Goal: Task Accomplishment & Management: Use online tool/utility

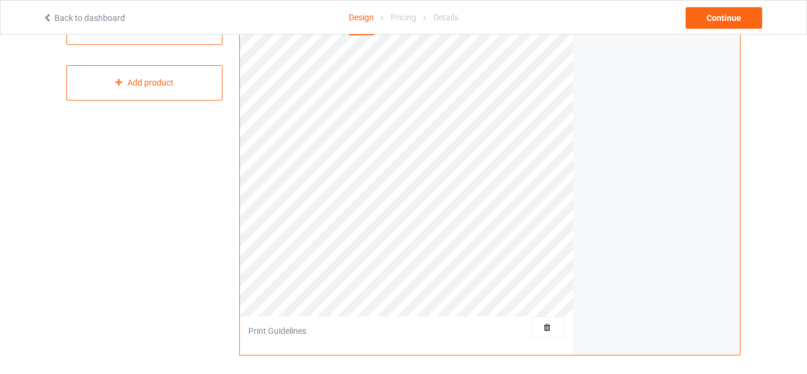
scroll to position [41, 0]
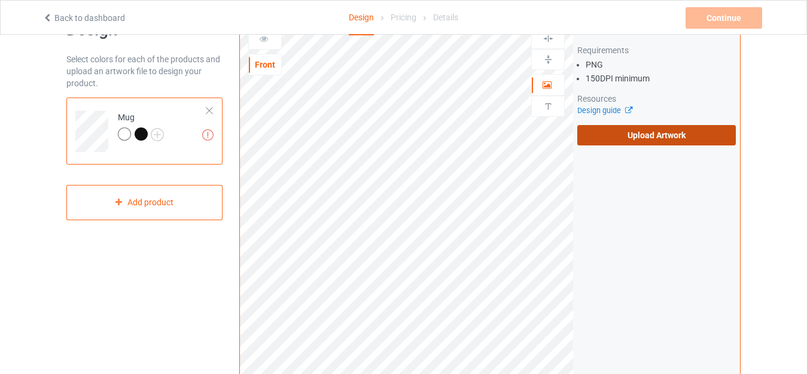
click at [617, 137] on label "Upload Artwork" at bounding box center [656, 135] width 158 height 20
click at [0, 0] on input "Upload Artwork" at bounding box center [0, 0] width 0 height 0
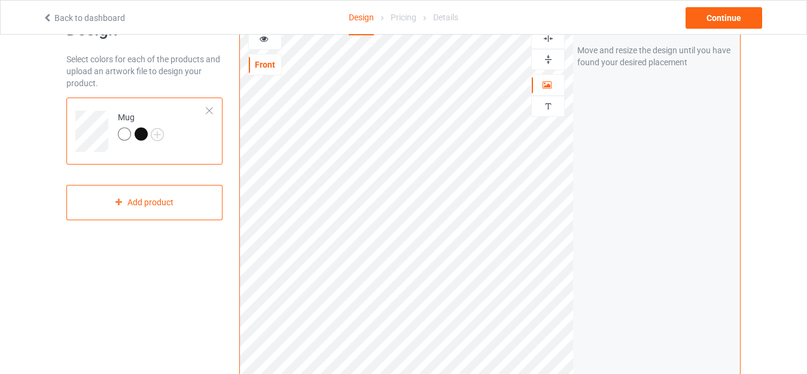
click at [549, 59] on img at bounding box center [547, 59] width 11 height 11
click at [548, 62] on img at bounding box center [547, 59] width 11 height 11
click at [549, 59] on img at bounding box center [547, 59] width 11 height 11
click at [719, 22] on div "Continue" at bounding box center [723, 18] width 77 height 22
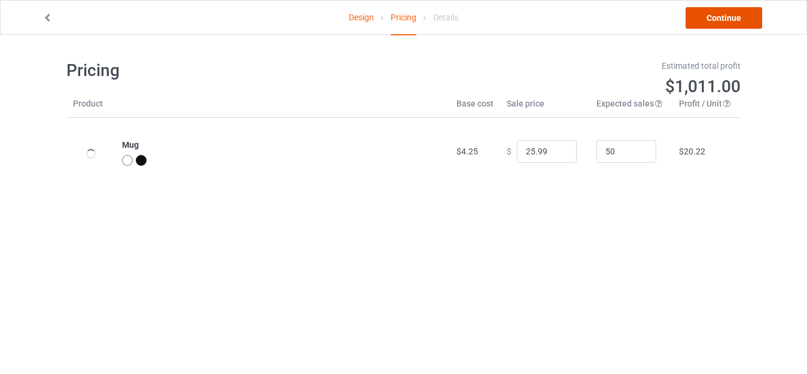
click at [719, 22] on link "Continue" at bounding box center [723, 18] width 77 height 22
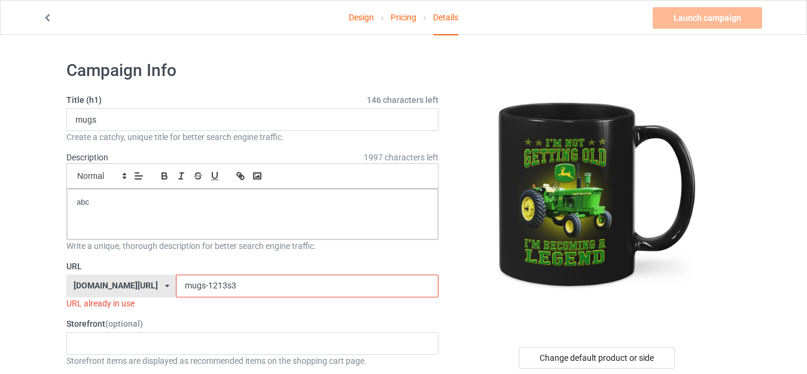
click at [248, 293] on input "mugs-1213s3" at bounding box center [307, 286] width 262 height 23
click at [181, 287] on input "mugs-1213s3" at bounding box center [307, 286] width 262 height 23
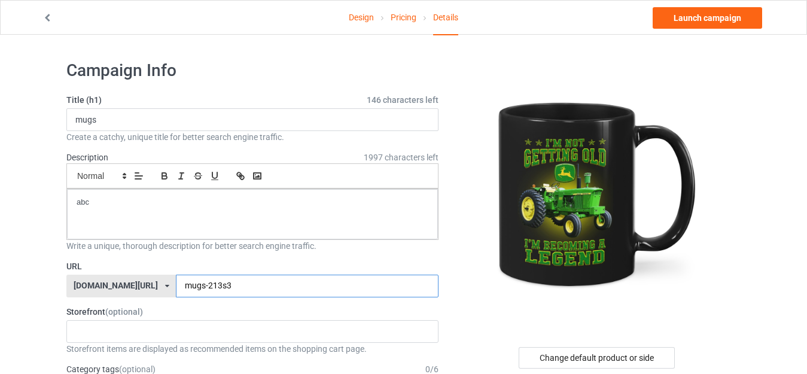
type input "mugs-213s3"
click at [697, 20] on link "Launch campaign" at bounding box center [706, 18] width 109 height 22
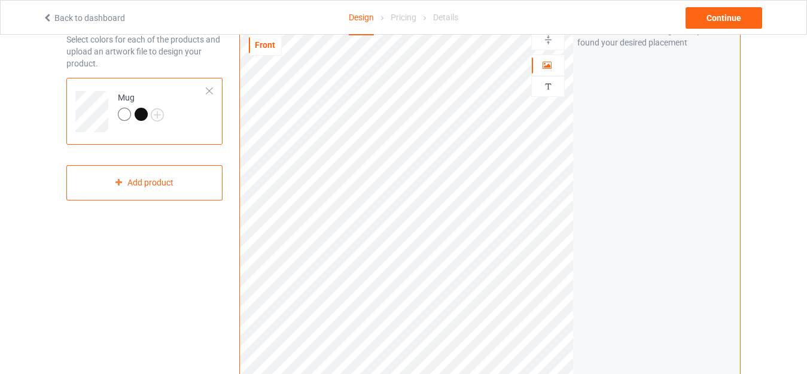
scroll to position [60, 0]
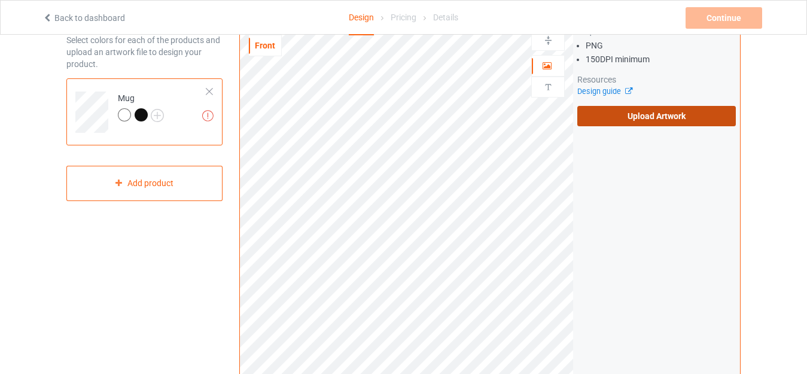
click at [633, 116] on label "Upload Artwork" at bounding box center [656, 116] width 158 height 20
click at [0, 0] on input "Upload Artwork" at bounding box center [0, 0] width 0 height 0
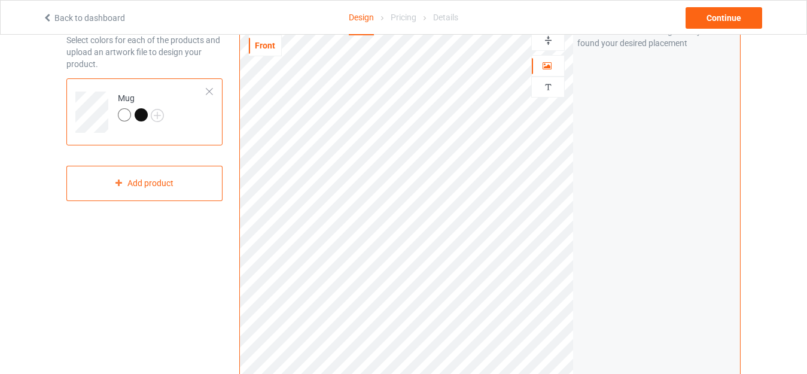
click at [545, 41] on img at bounding box center [547, 40] width 11 height 11
click at [553, 41] on img at bounding box center [547, 40] width 11 height 11
click at [722, 17] on div "Continue" at bounding box center [723, 18] width 77 height 22
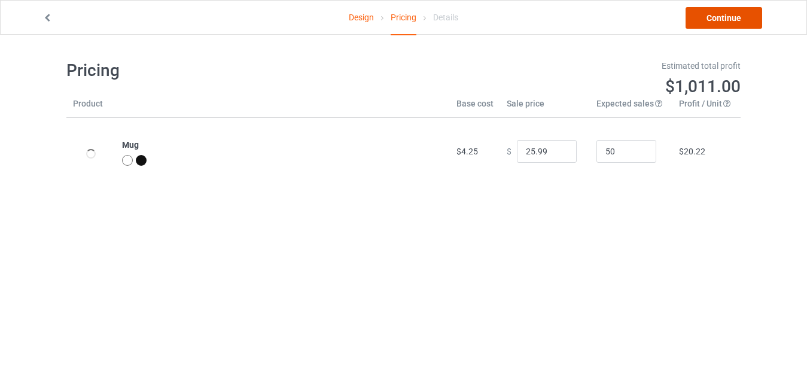
click at [722, 17] on link "Continue" at bounding box center [723, 18] width 77 height 22
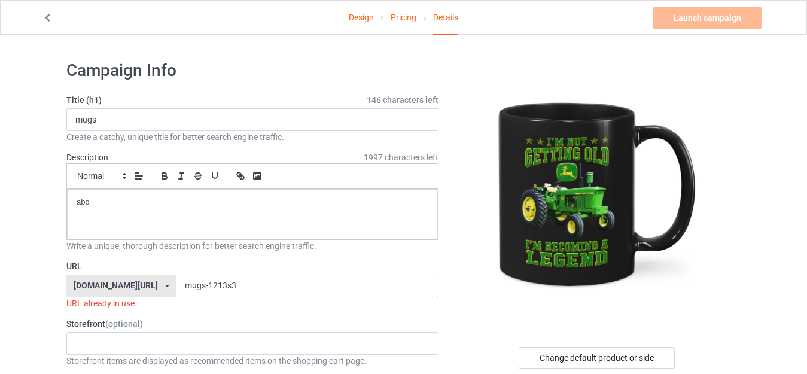
click at [182, 285] on input "mugs-1213s3" at bounding box center [307, 286] width 262 height 23
type input "mugs-113s3"
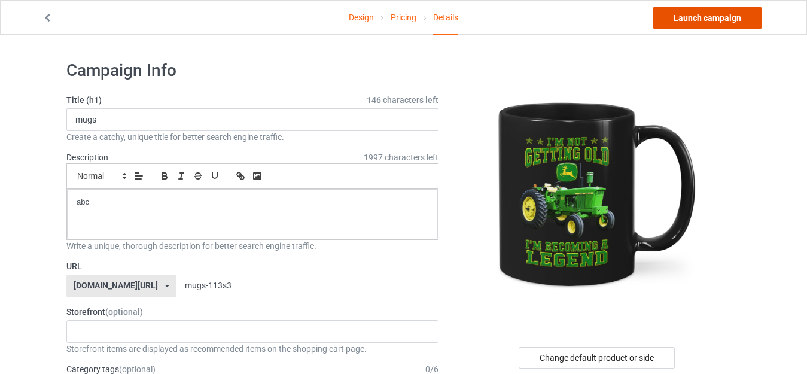
click at [704, 23] on link "Launch campaign" at bounding box center [706, 18] width 109 height 22
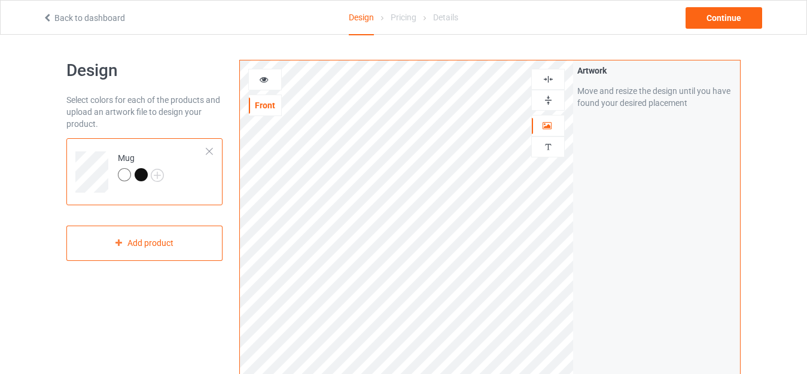
scroll to position [60, 0]
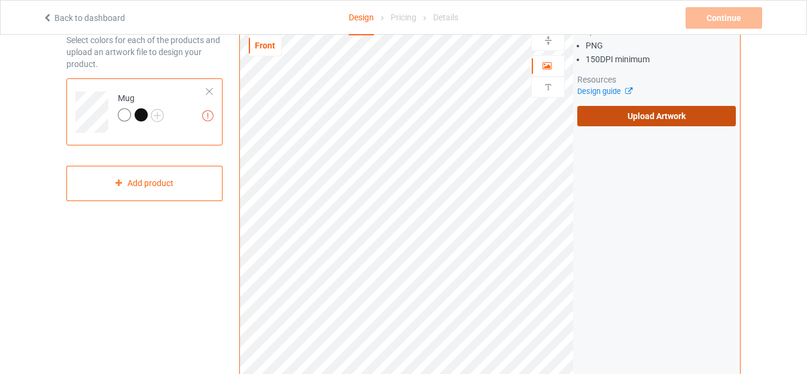
click at [611, 120] on label "Upload Artwork" at bounding box center [656, 116] width 158 height 20
click at [0, 0] on input "Upload Artwork" at bounding box center [0, 0] width 0 height 0
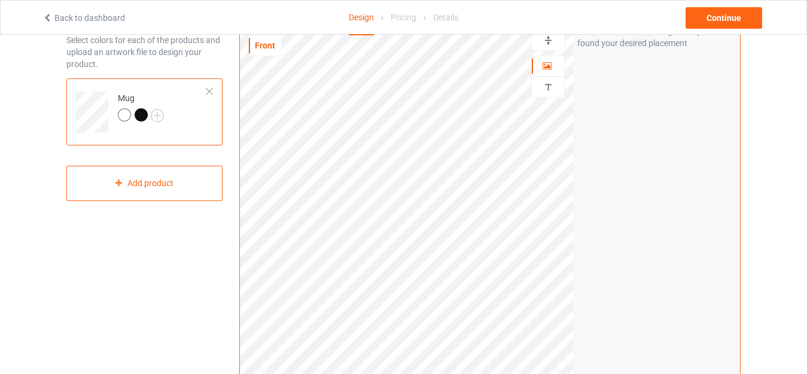
click at [549, 39] on img at bounding box center [547, 40] width 11 height 11
click at [545, 41] on img at bounding box center [547, 40] width 11 height 11
click at [547, 42] on img at bounding box center [547, 40] width 11 height 11
click at [548, 41] on img at bounding box center [547, 40] width 11 height 11
click at [730, 17] on div "Continue" at bounding box center [723, 18] width 77 height 22
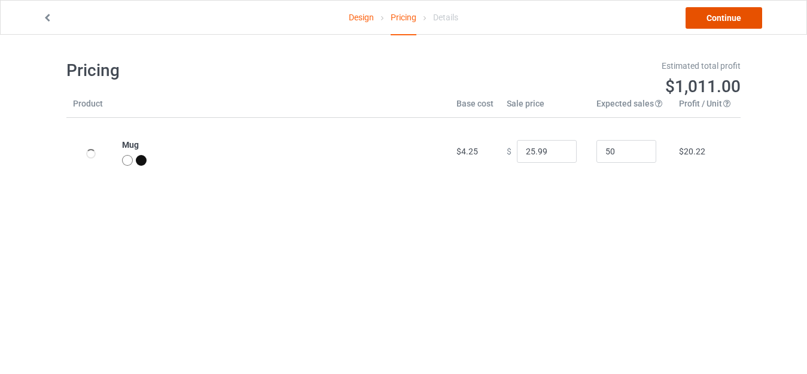
click at [730, 17] on link "Continue" at bounding box center [723, 18] width 77 height 22
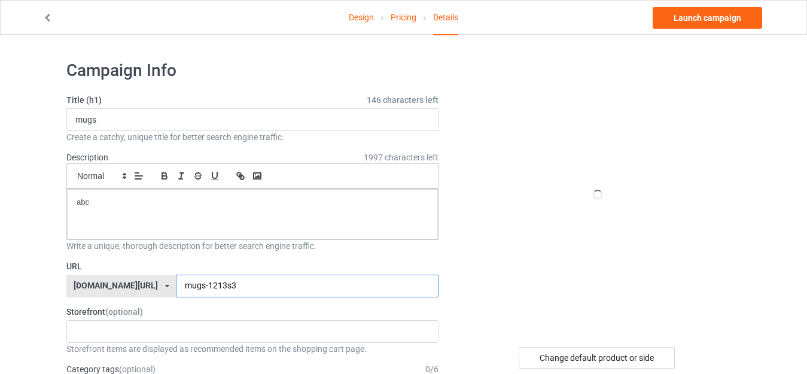
click at [218, 289] on input "mugs-1213s3" at bounding box center [307, 286] width 262 height 23
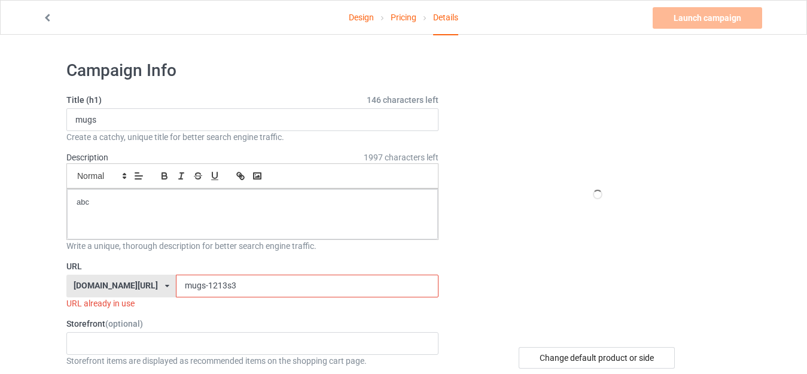
click at [211, 291] on input "mugs-1213s3" at bounding box center [307, 286] width 262 height 23
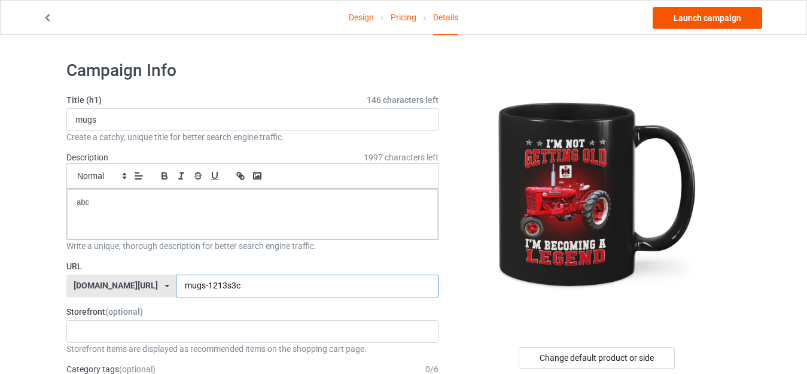
type input "mugs-1213s3c"
click at [691, 22] on link "Launch campaign" at bounding box center [706, 18] width 109 height 22
